Goal: Transaction & Acquisition: Purchase product/service

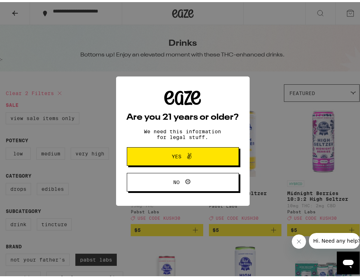
click at [200, 157] on span "Yes" at bounding box center [183, 154] width 54 height 9
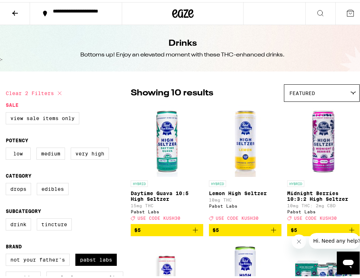
click at [155, 228] on span "$5" at bounding box center [166, 228] width 65 height 9
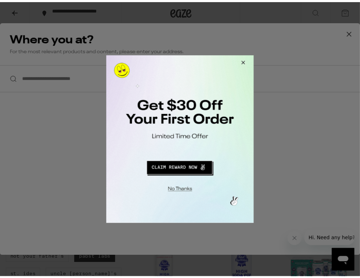
click at [172, 188] on button "Close Modal" at bounding box center [179, 189] width 145 height 11
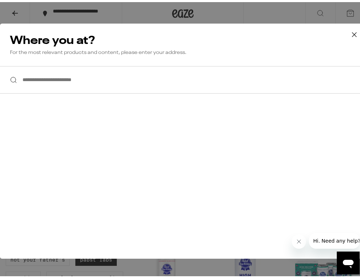
click at [349, 32] on icon at bounding box center [354, 32] width 11 height 11
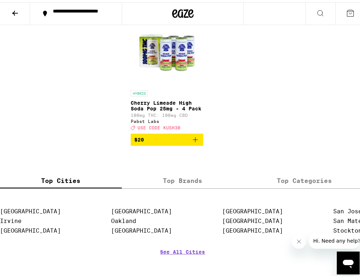
scroll to position [608, 0]
